Goal: Information Seeking & Learning: Learn about a topic

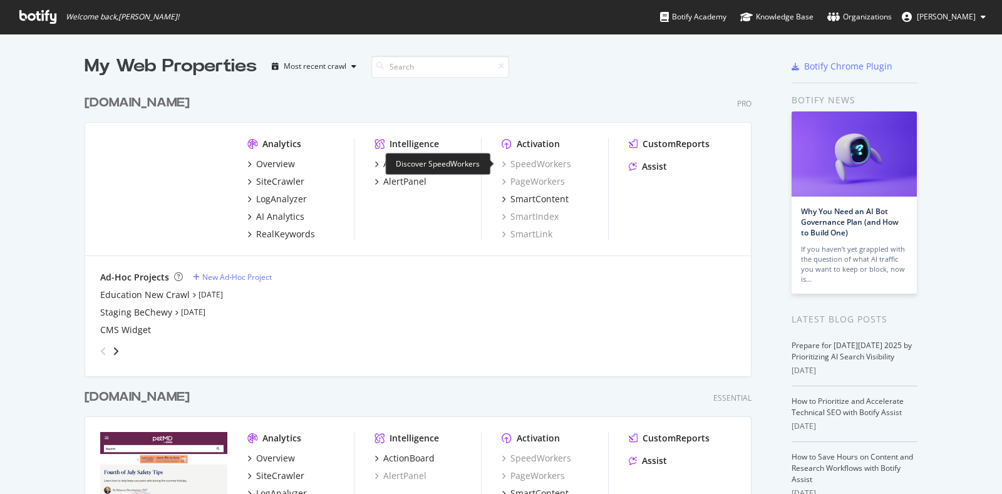
scroll to position [481, 977]
click at [281, 180] on div "SiteCrawler" at bounding box center [280, 181] width 48 height 13
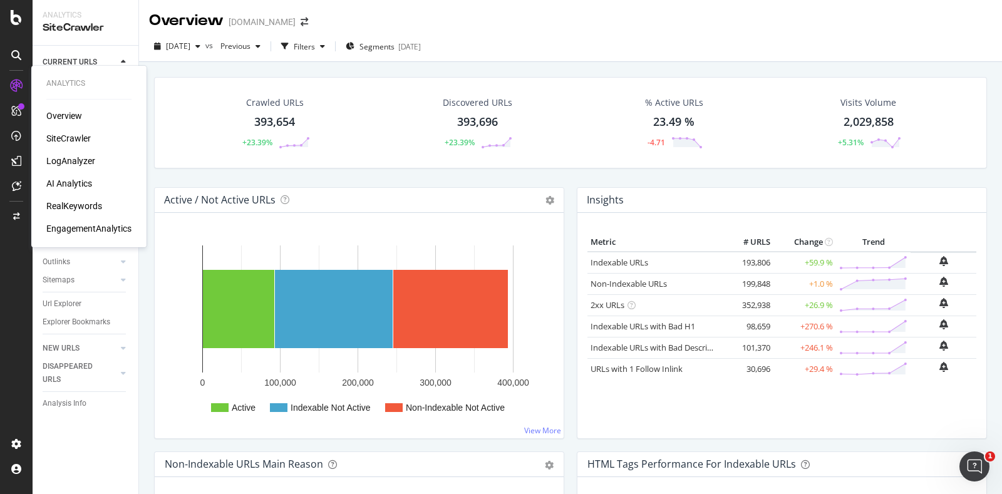
click at [69, 203] on div "RealKeywords" at bounding box center [74, 206] width 56 height 13
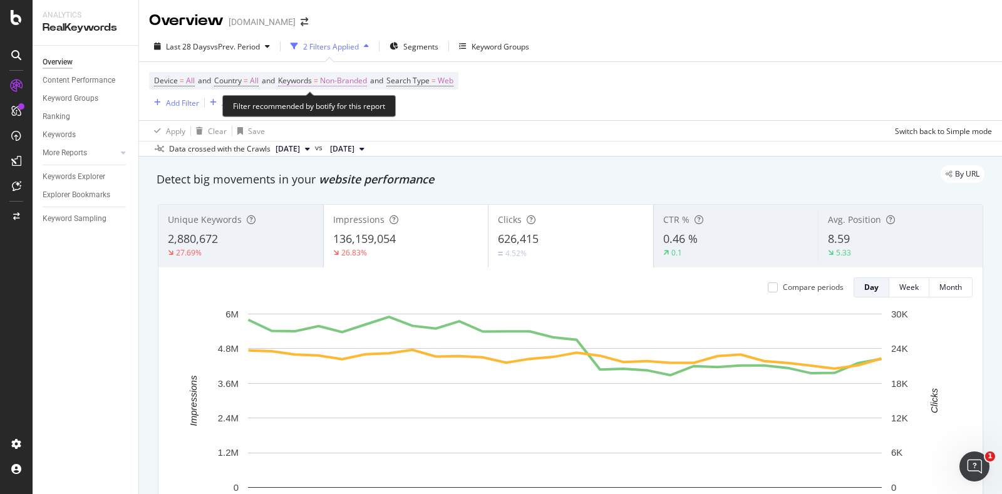
click at [329, 81] on span "Non-Branded" at bounding box center [343, 81] width 47 height 18
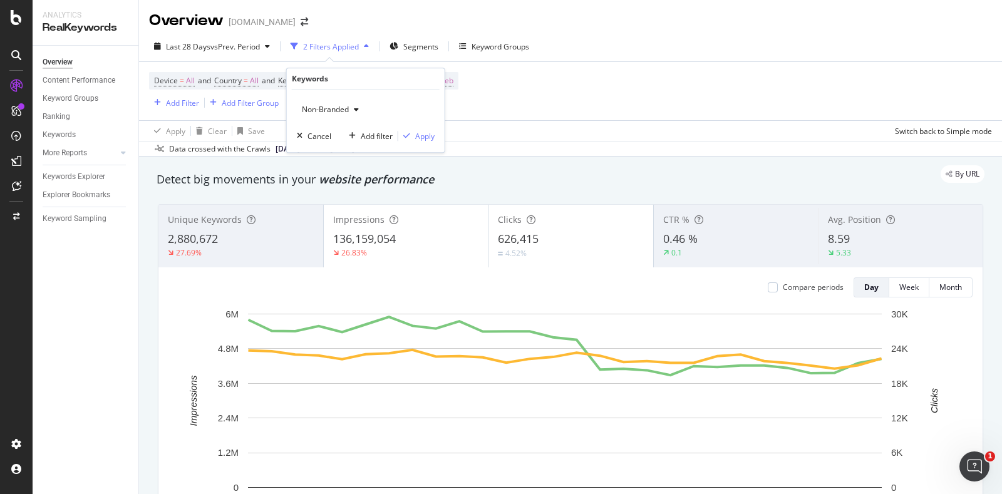
click at [331, 111] on span "Non-Branded" at bounding box center [323, 109] width 52 height 11
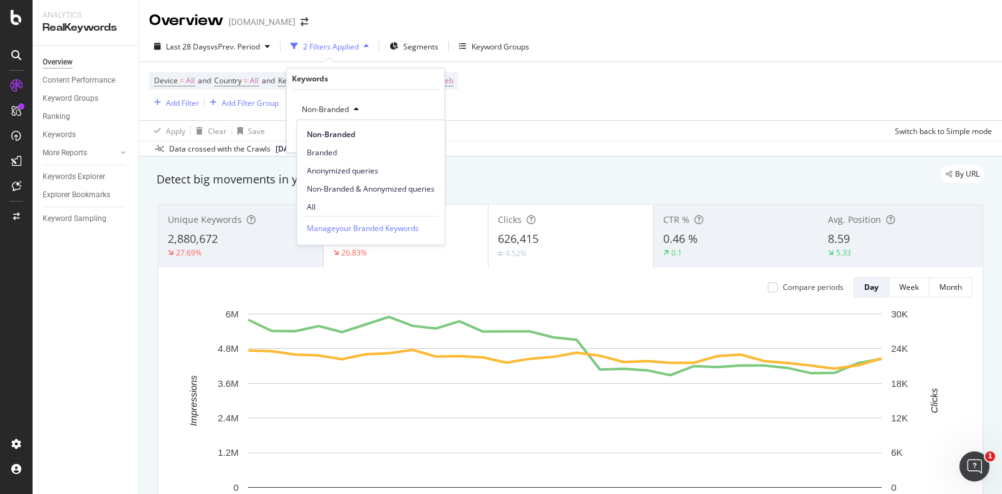
click at [331, 210] on span "All" at bounding box center [371, 206] width 128 height 11
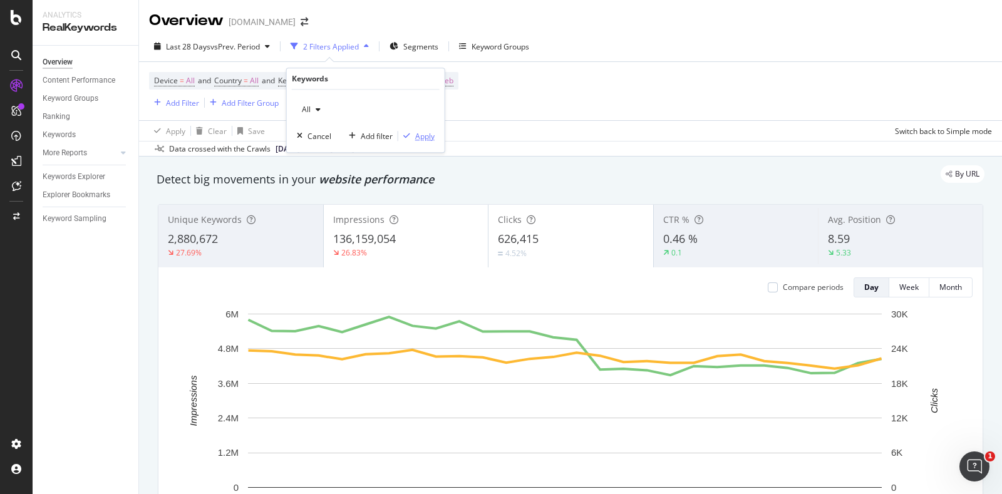
click at [429, 138] on div "Apply" at bounding box center [424, 136] width 19 height 11
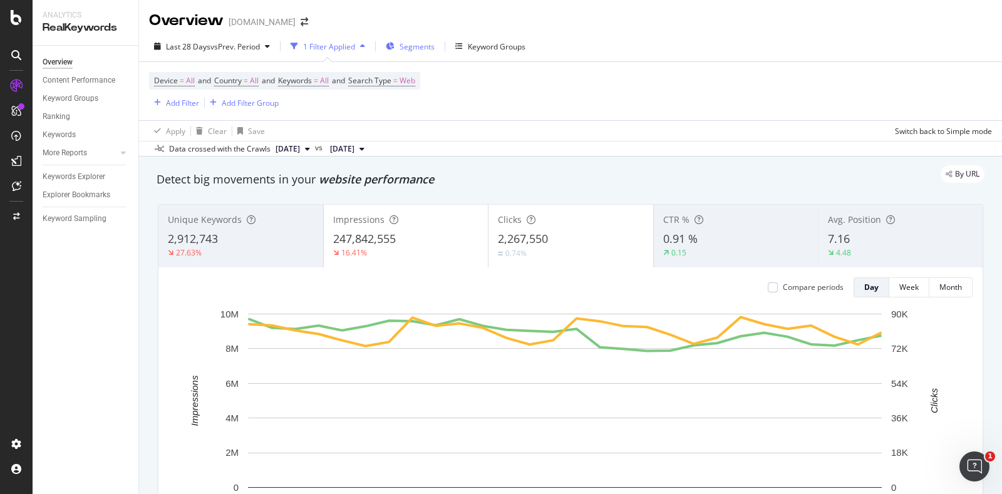
click at [411, 45] on span "Segments" at bounding box center [416, 46] width 35 height 11
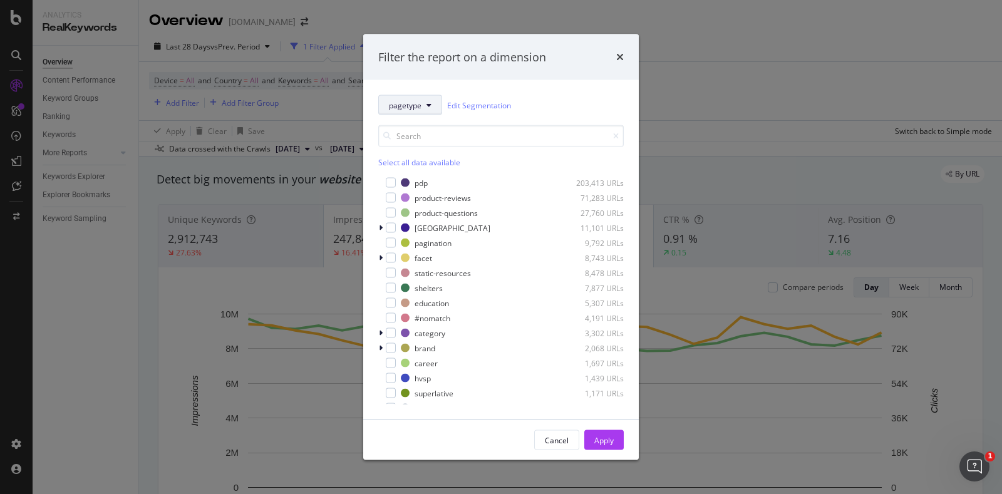
click at [428, 105] on icon "modal" at bounding box center [428, 105] width 5 height 8
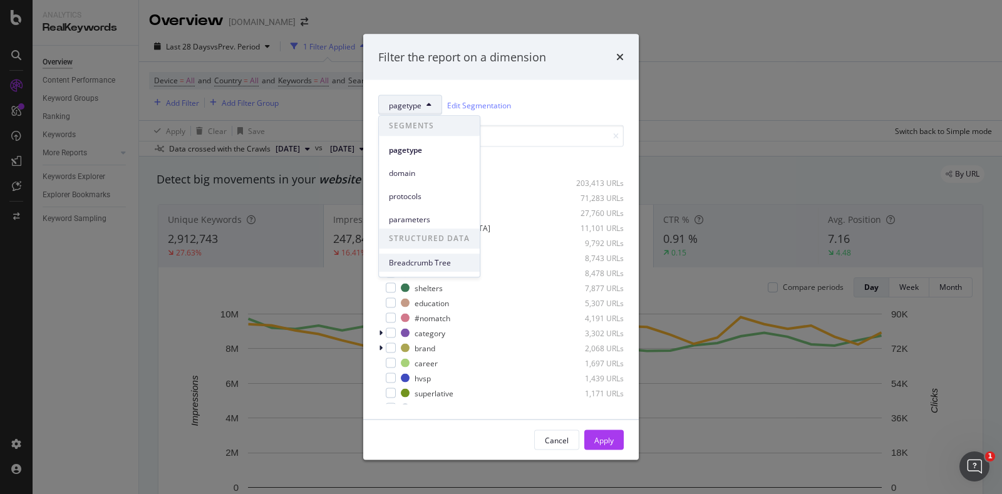
click at [421, 258] on span "Breadcrumb Tree" at bounding box center [429, 262] width 81 height 11
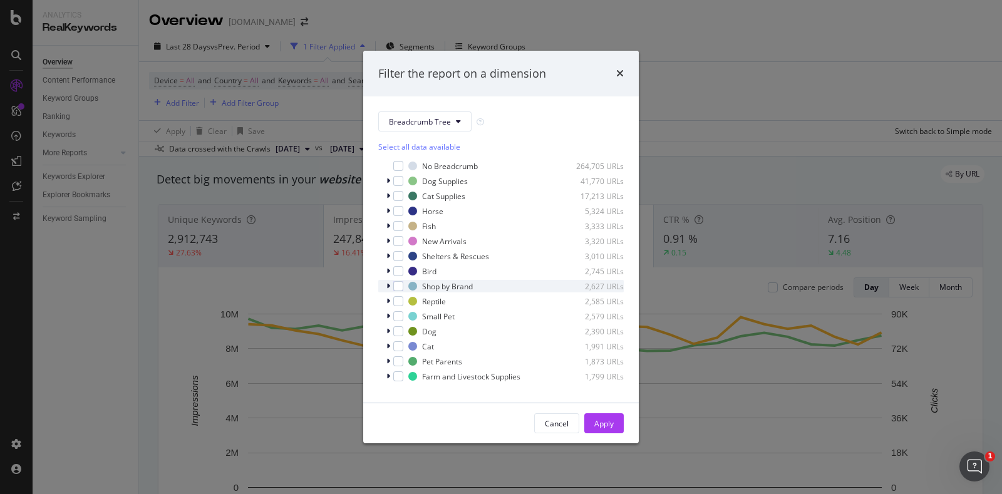
click at [386, 286] on div "modal" at bounding box center [390, 286] width 8 height 13
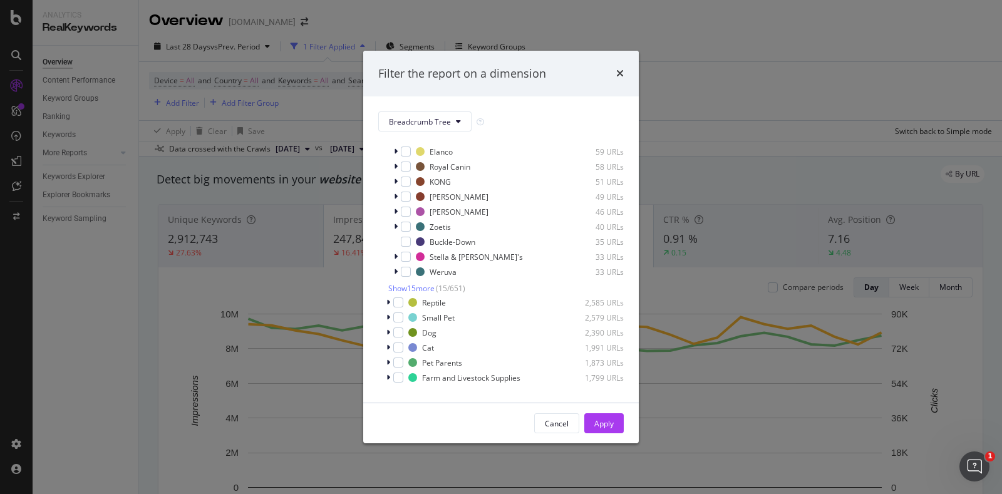
scroll to position [244, 0]
click at [430, 283] on span "Show 15 more" at bounding box center [411, 282] width 46 height 11
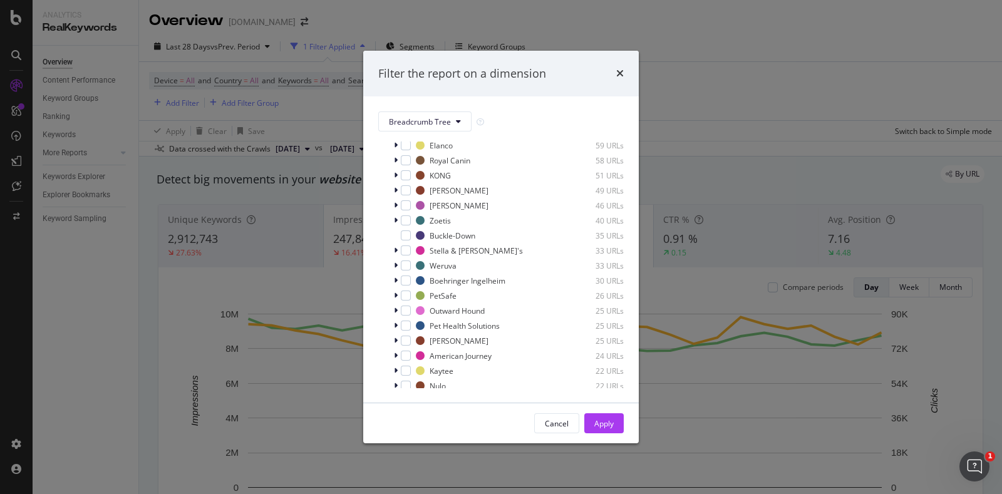
scroll to position [0, 0]
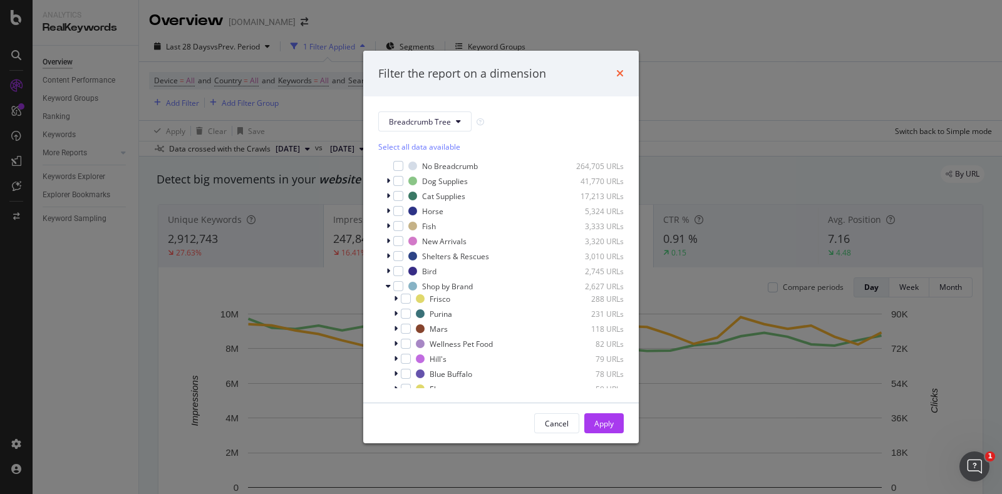
click at [619, 71] on icon "times" at bounding box center [620, 73] width 8 height 10
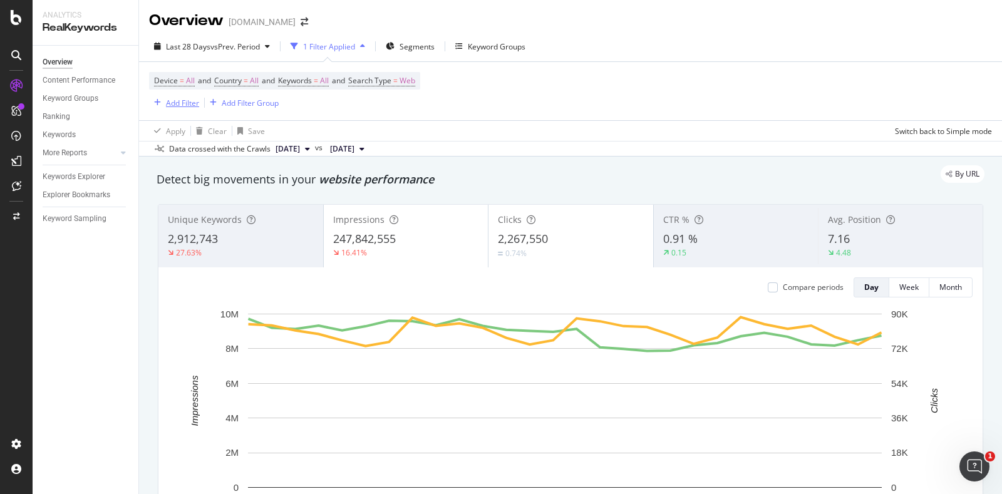
click at [185, 104] on div "Add Filter" at bounding box center [182, 103] width 33 height 11
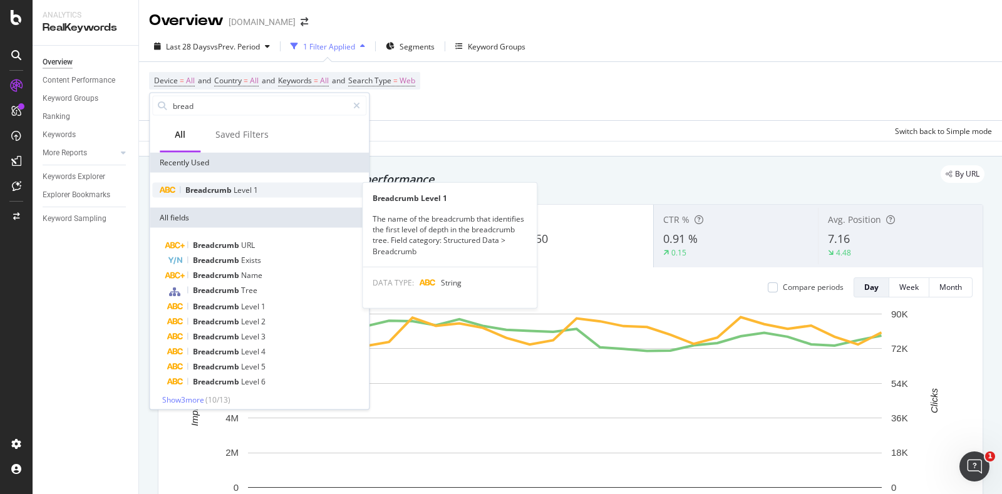
type input "bread"
click at [246, 192] on span "Level" at bounding box center [244, 190] width 20 height 11
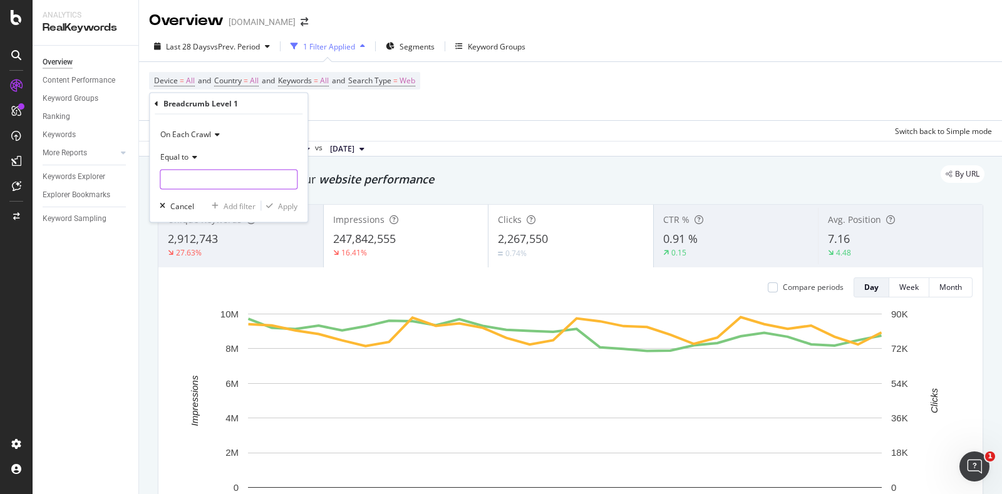
click at [226, 178] on input "text" at bounding box center [228, 180] width 136 height 20
click at [212, 181] on input "Shop" at bounding box center [219, 180] width 118 height 20
type input "Shop by Brand"
click at [294, 200] on div "Apply" at bounding box center [279, 205] width 36 height 11
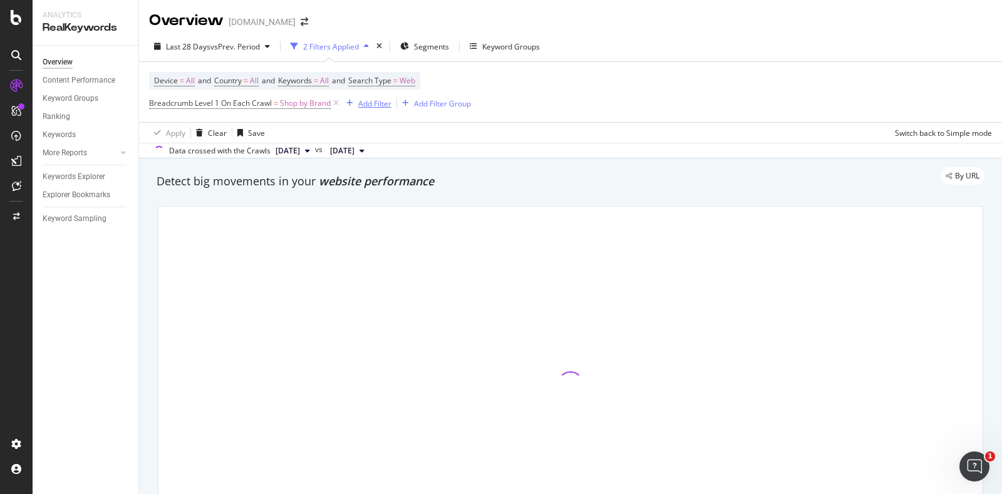
click at [367, 104] on div "Add Filter" at bounding box center [374, 103] width 33 height 11
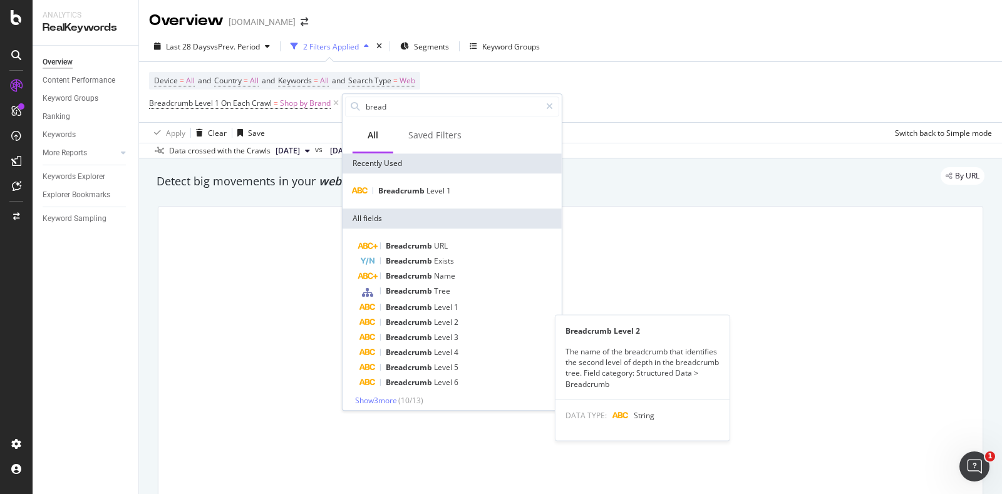
click at [456, 323] on span "2" at bounding box center [456, 322] width 4 height 11
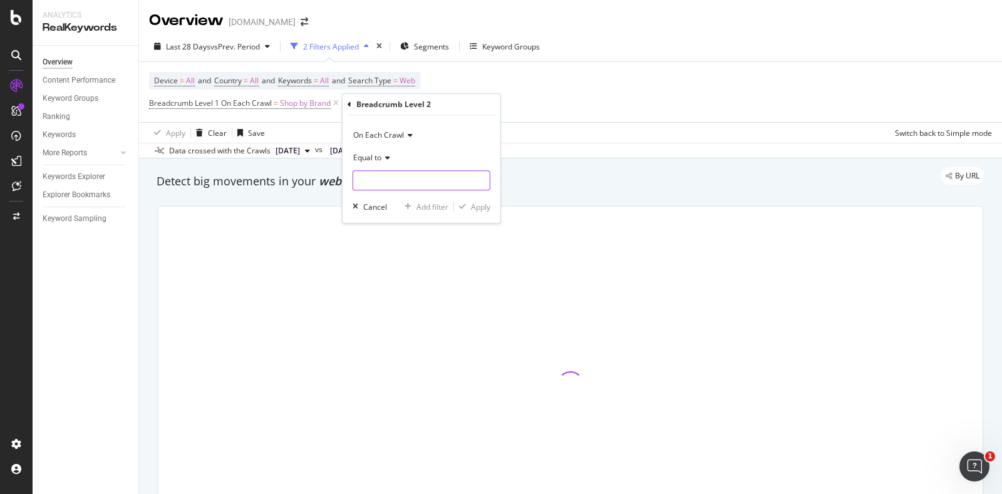
click at [404, 178] on input "text" at bounding box center [421, 180] width 136 height 20
type input "Chewy"
click at [481, 203] on div "Apply" at bounding box center [480, 207] width 19 height 11
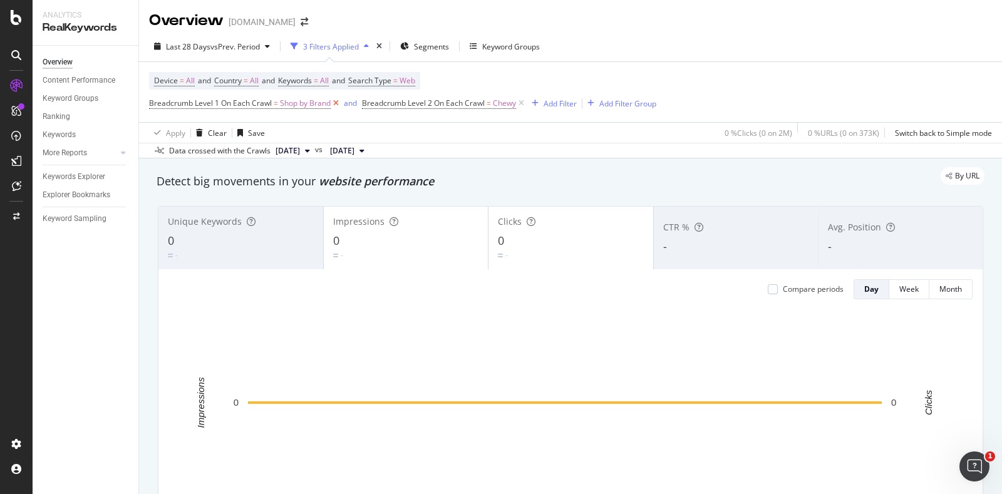
click at [523, 101] on icon at bounding box center [521, 103] width 11 height 13
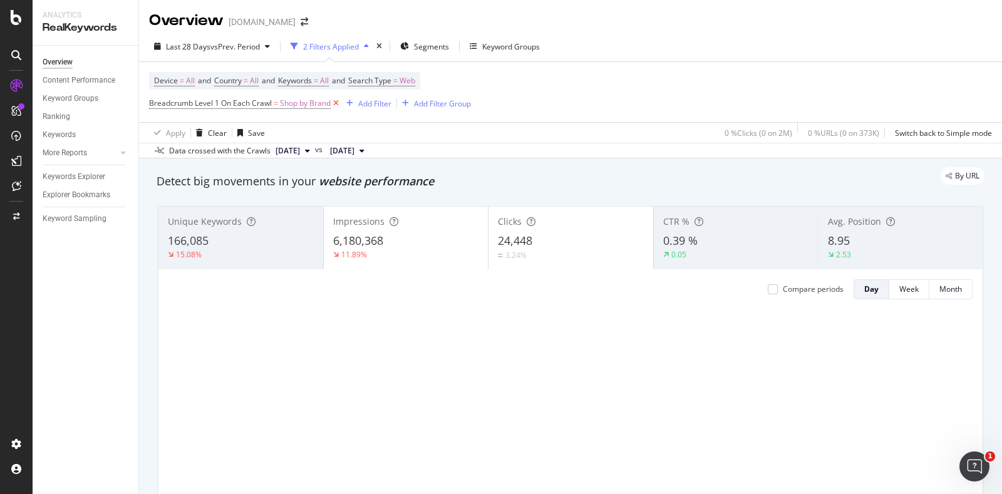
click at [336, 103] on icon at bounding box center [336, 103] width 11 height 13
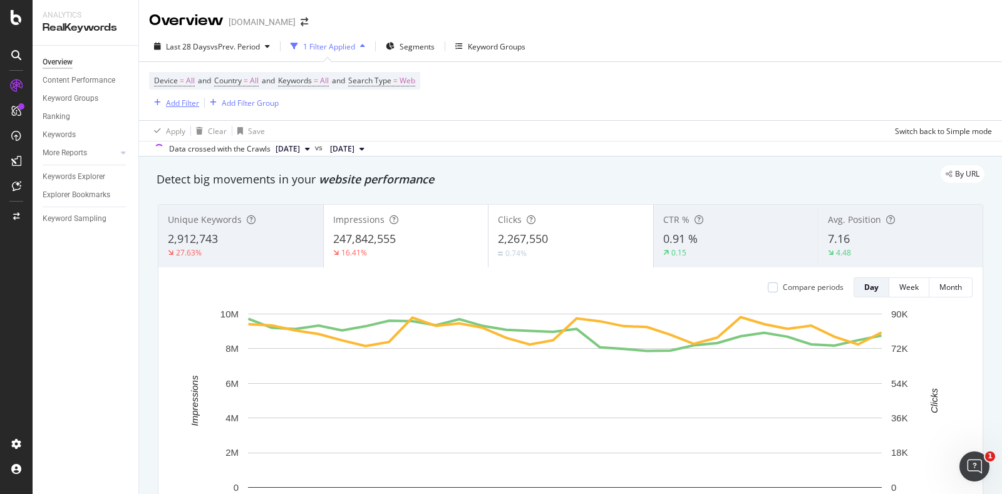
click at [175, 106] on div "Add Filter" at bounding box center [182, 103] width 33 height 11
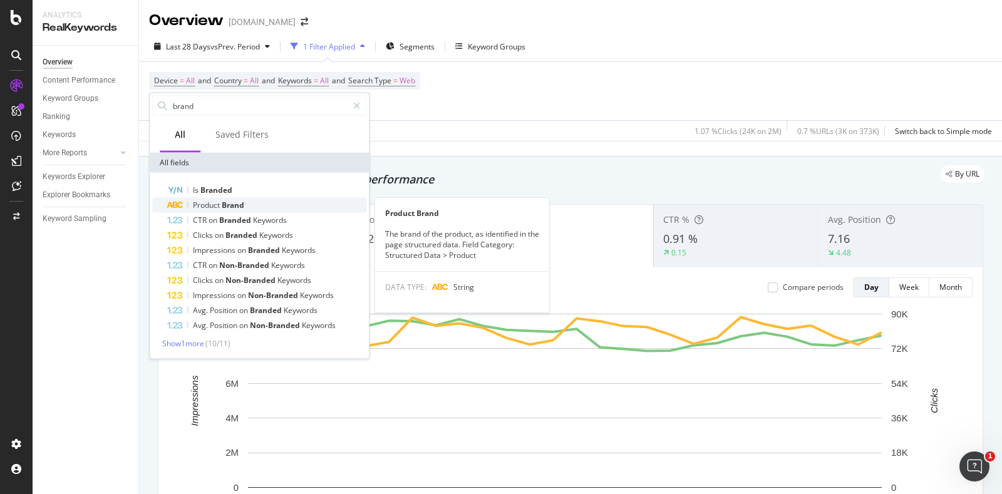
type input "brand"
click at [239, 202] on span "Brand" at bounding box center [233, 205] width 23 height 11
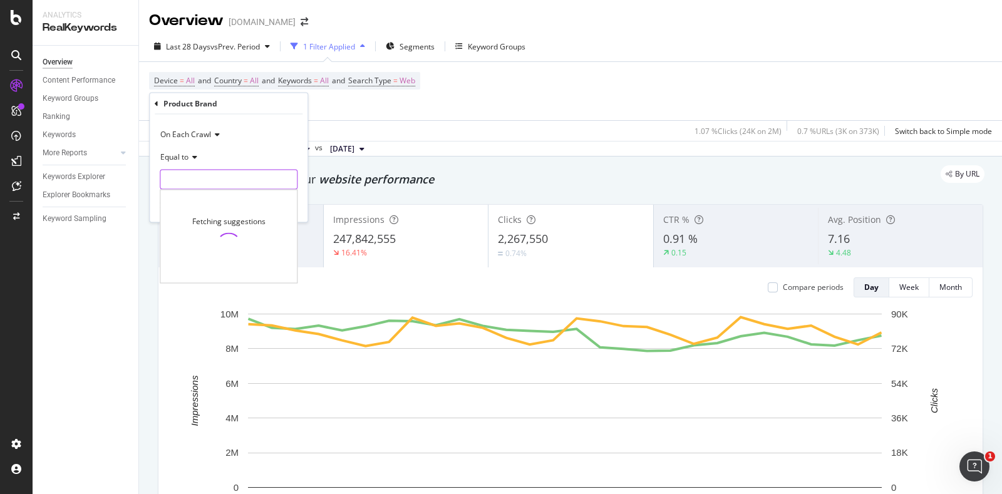
click at [225, 173] on input "text" at bounding box center [228, 180] width 136 height 20
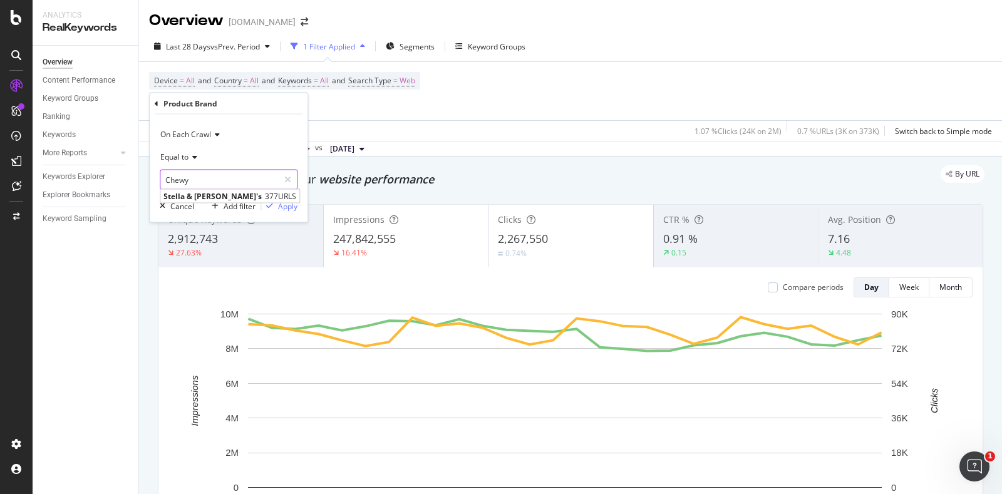
type input "Chewy"
click at [230, 156] on div "Equal to" at bounding box center [229, 157] width 138 height 20
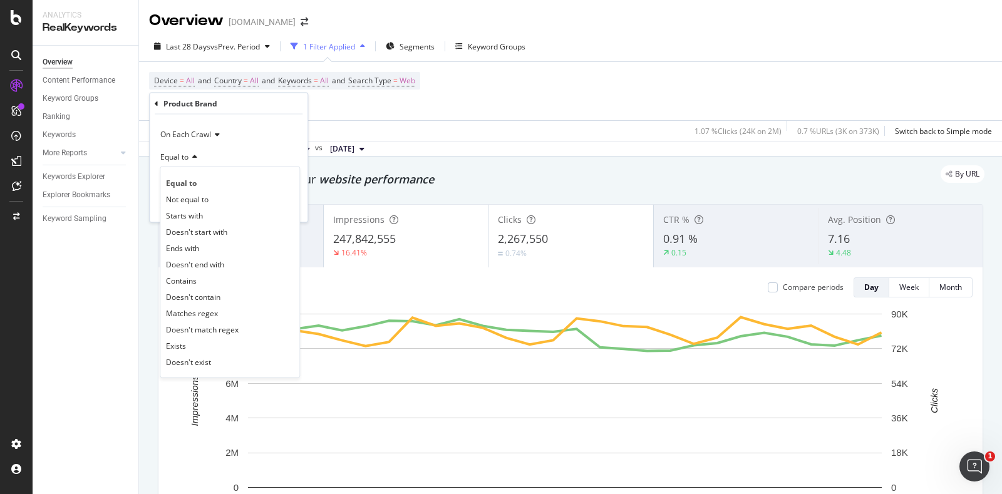
click at [222, 152] on div "Equal to" at bounding box center [229, 157] width 138 height 20
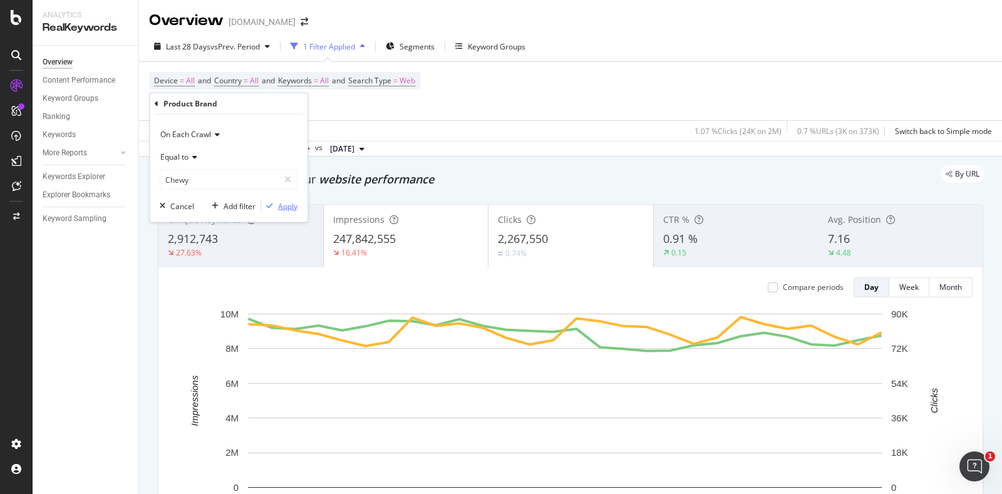
click at [291, 206] on div "Apply" at bounding box center [287, 205] width 19 height 11
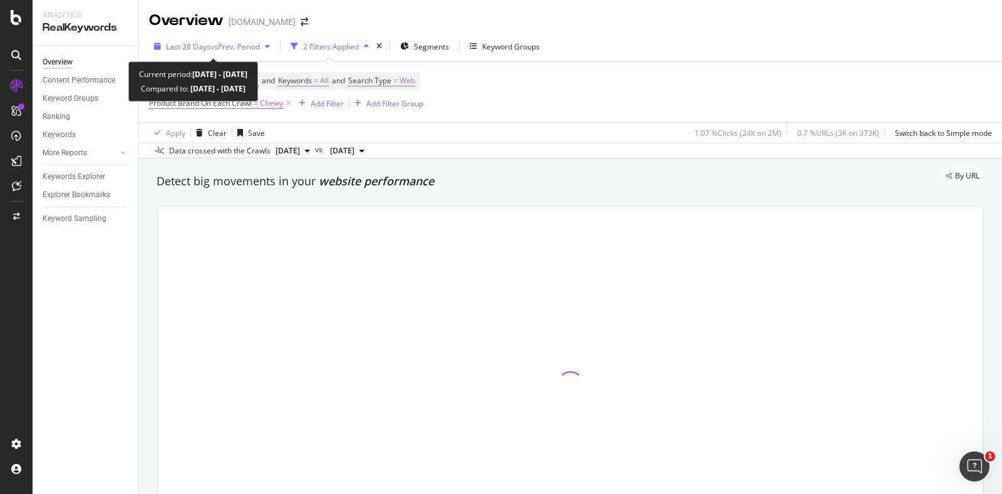
click at [194, 41] on span "Last 28 Days" at bounding box center [188, 46] width 44 height 11
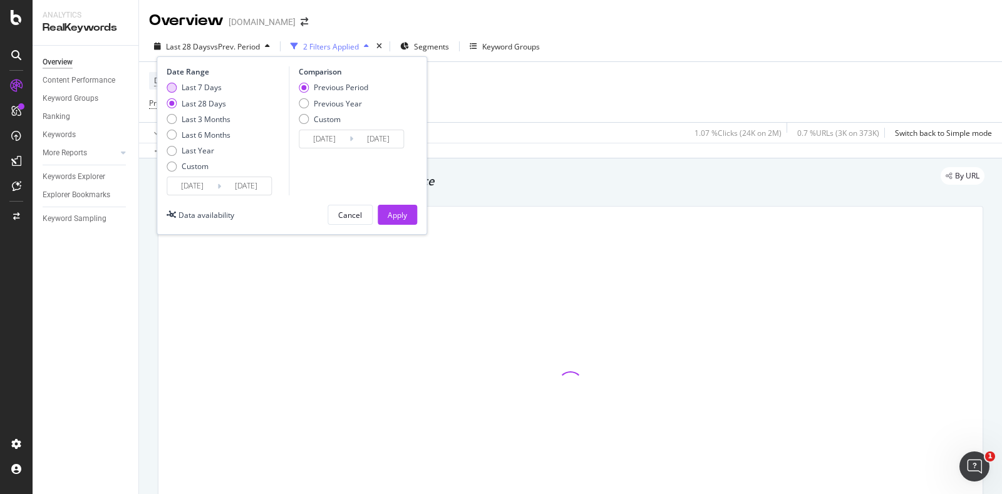
click at [198, 86] on div "Last 7 Days" at bounding box center [202, 87] width 40 height 11
type input "[DATE]"
click at [388, 219] on div "Apply" at bounding box center [397, 215] width 19 height 11
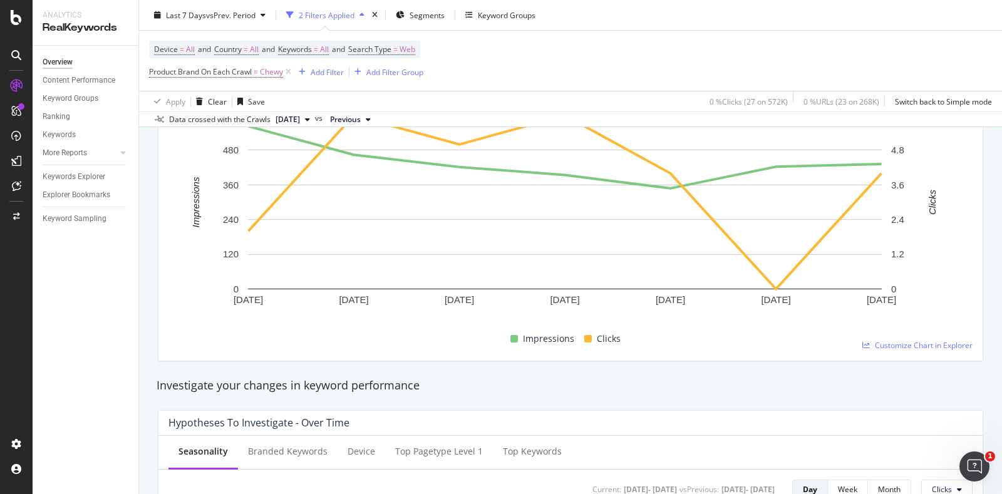
scroll to position [194, 0]
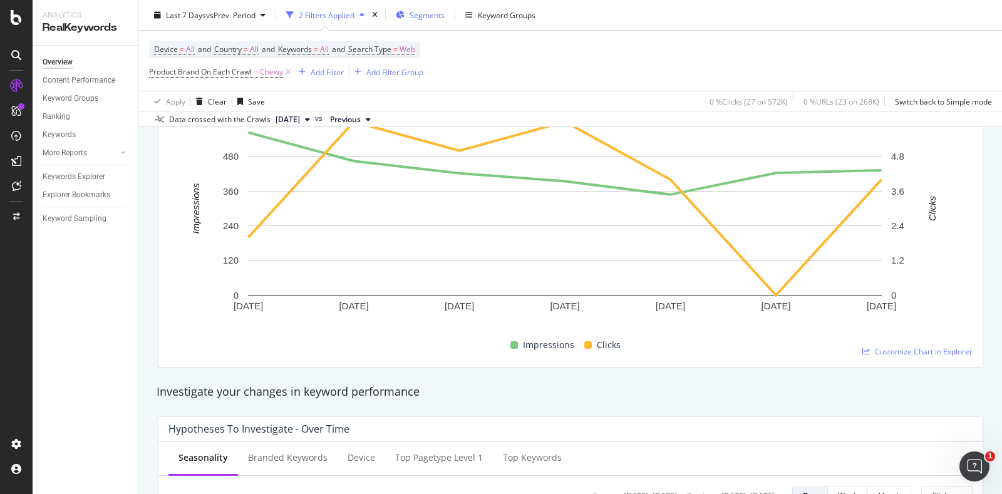
click at [432, 11] on span "Segments" at bounding box center [426, 14] width 35 height 11
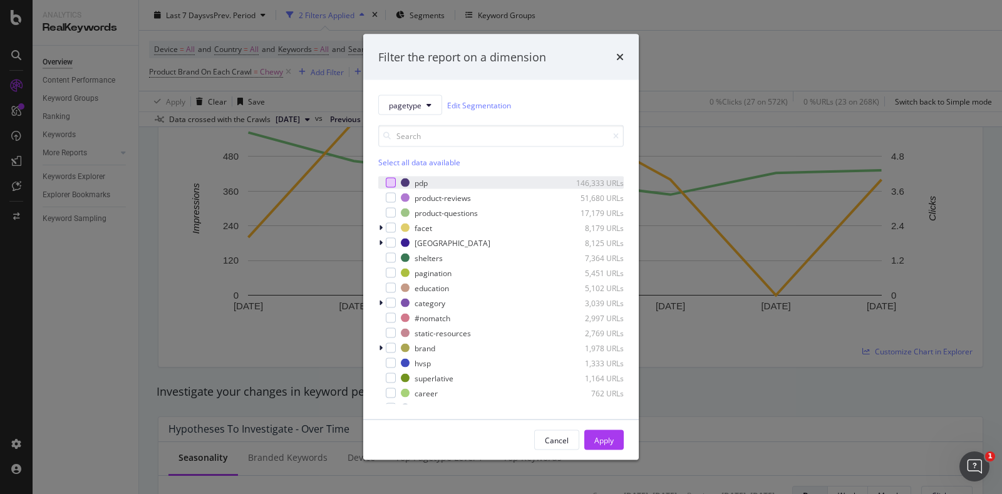
click at [393, 183] on div "modal" at bounding box center [391, 183] width 10 height 10
click at [612, 445] on div "Apply" at bounding box center [603, 440] width 19 height 11
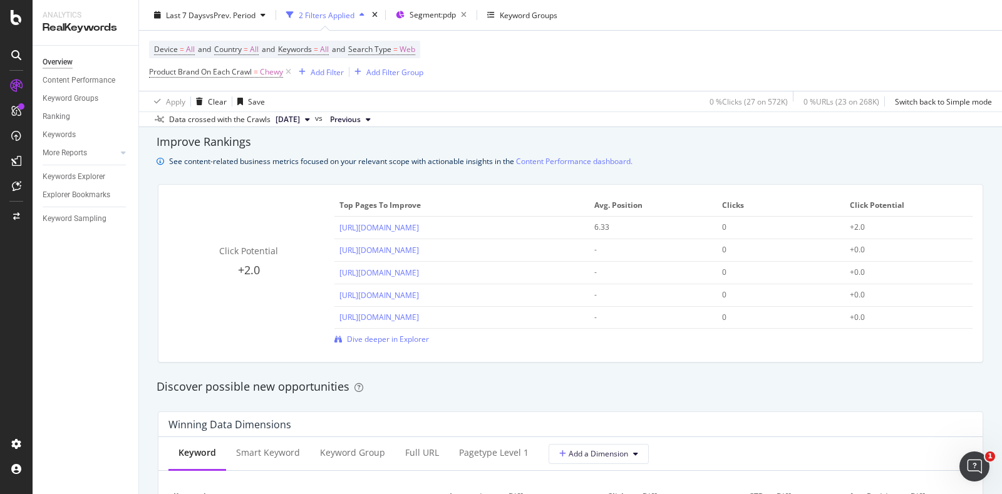
scroll to position [1057, 0]
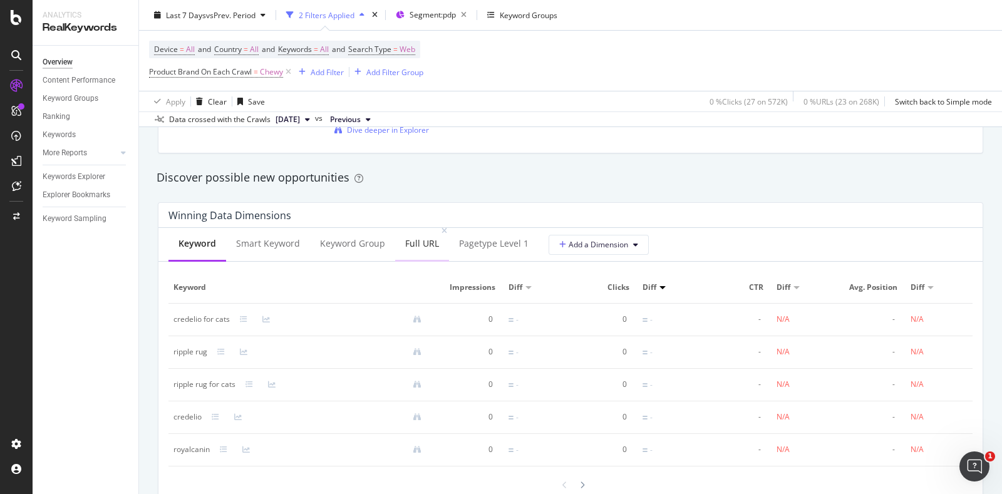
click at [426, 245] on div "Full URL" at bounding box center [422, 243] width 34 height 13
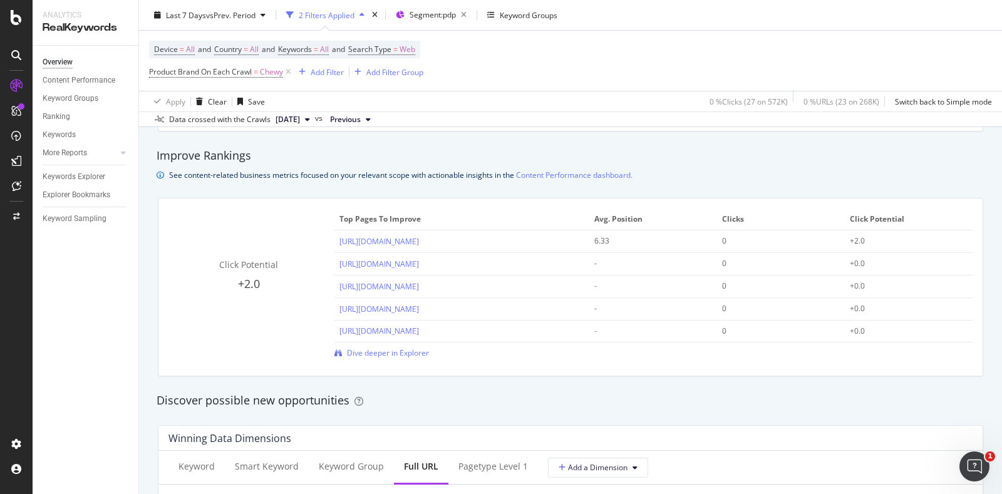
scroll to position [1043, 0]
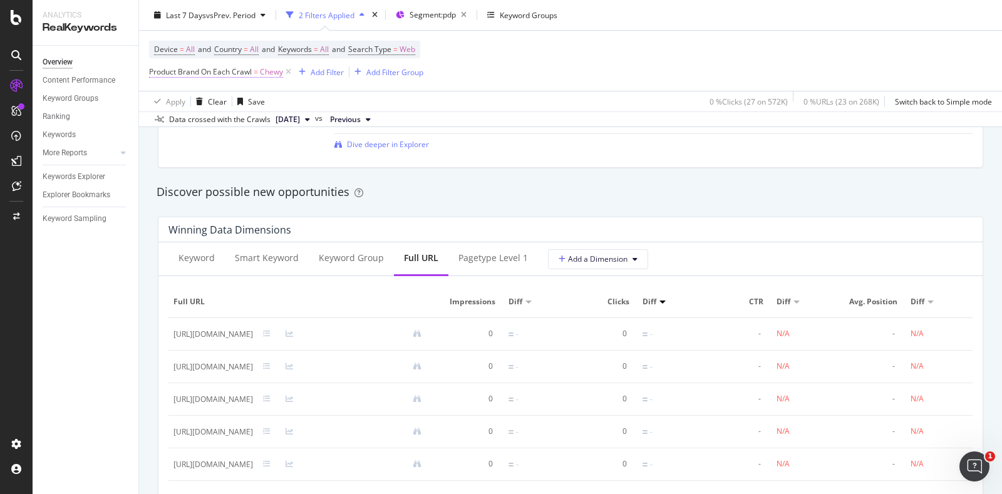
click at [213, 69] on span "Product Brand On Each Crawl" at bounding box center [200, 71] width 103 height 11
click at [577, 177] on div "Click Potential +2.0 Top pages to improve Avg. Position Clicks Click Potential …" at bounding box center [570, 78] width 840 height 198
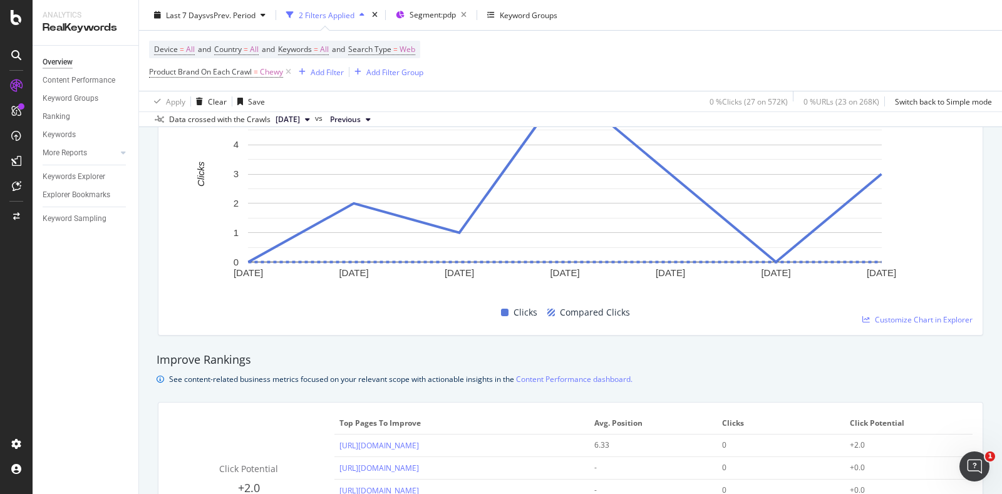
scroll to position [730, 0]
